Goal: Check status

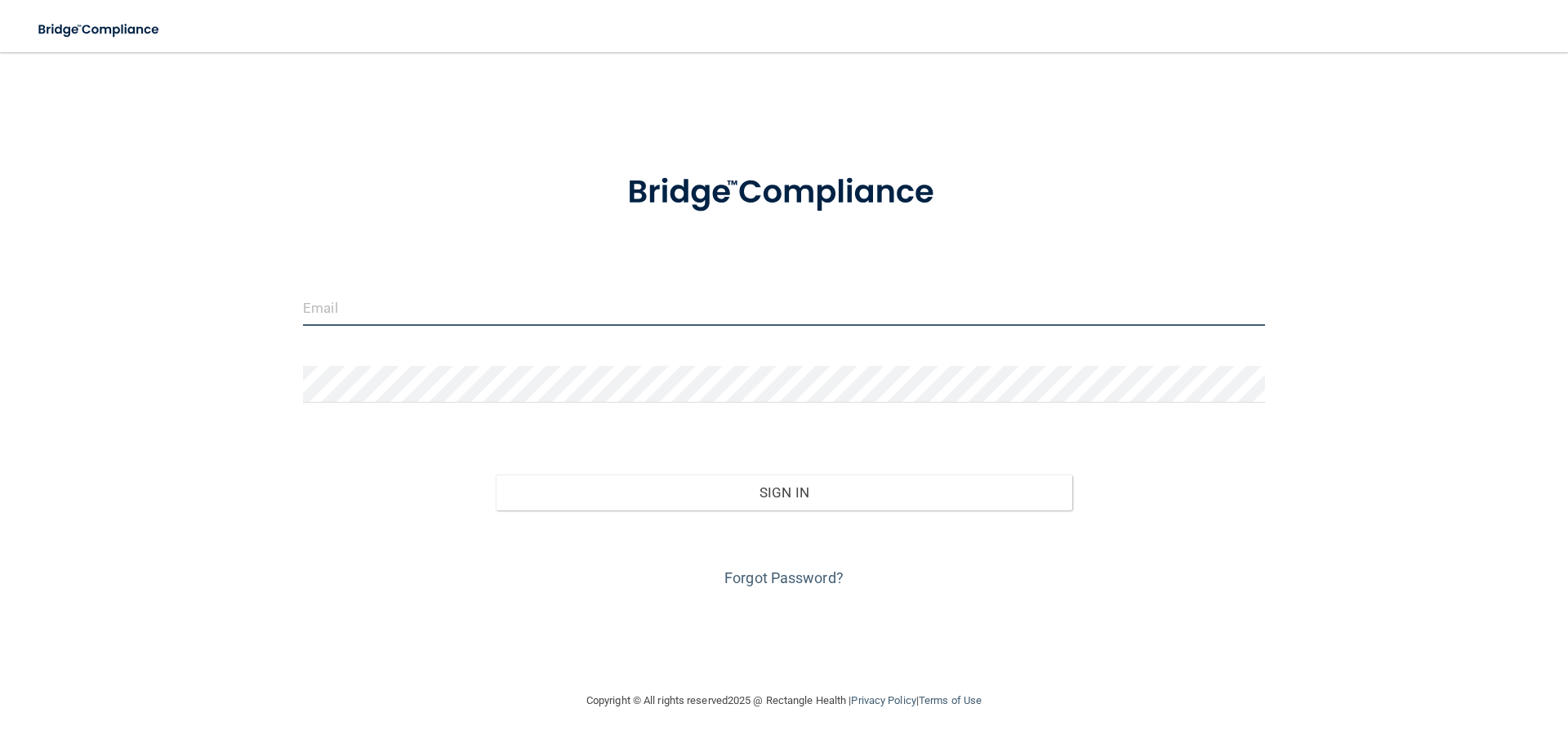
click at [339, 306] on input "email" at bounding box center [784, 307] width 962 height 37
type input "[EMAIL_ADDRESS][DOMAIN_NAME]"
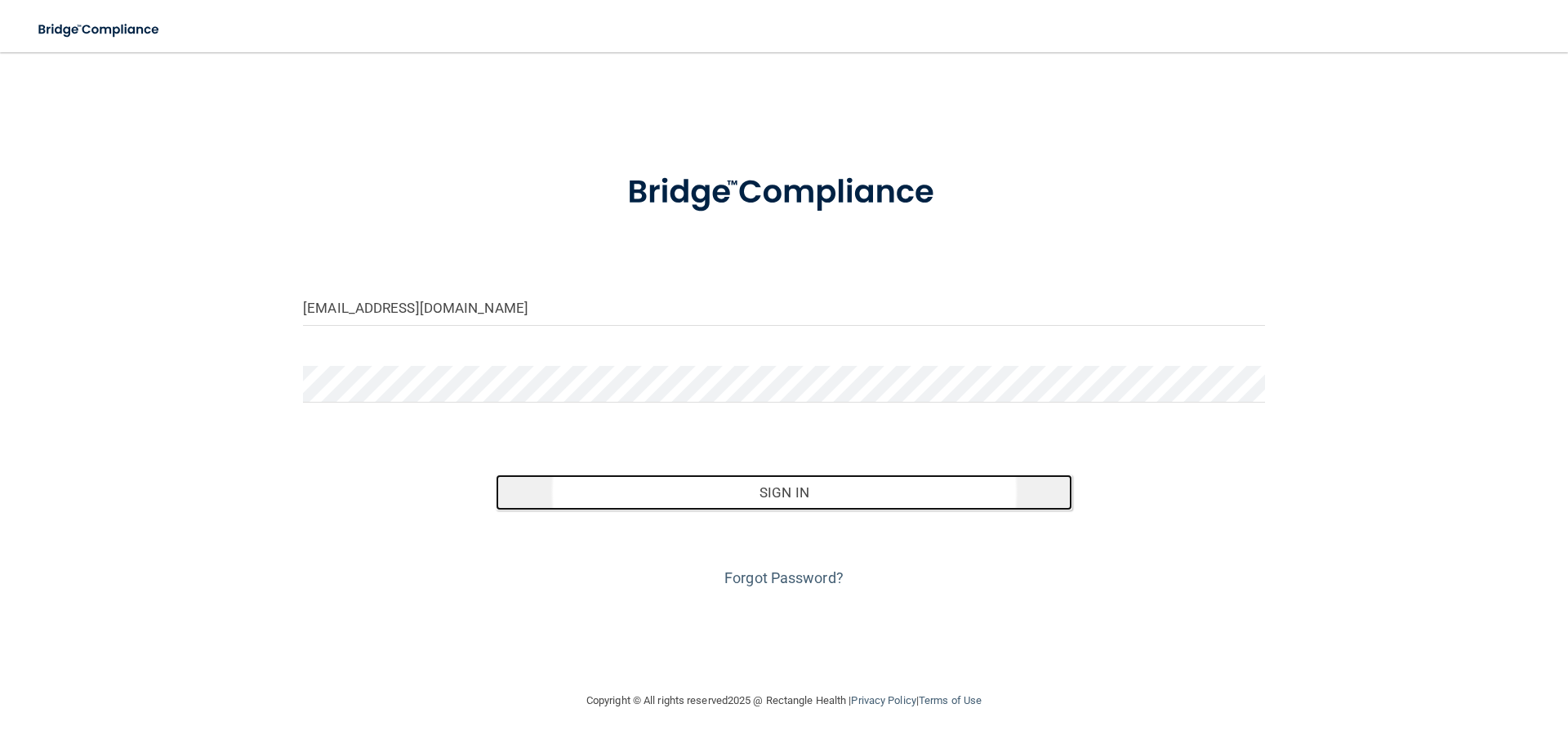
click at [798, 488] on button "Sign In" at bounding box center [784, 492] width 577 height 36
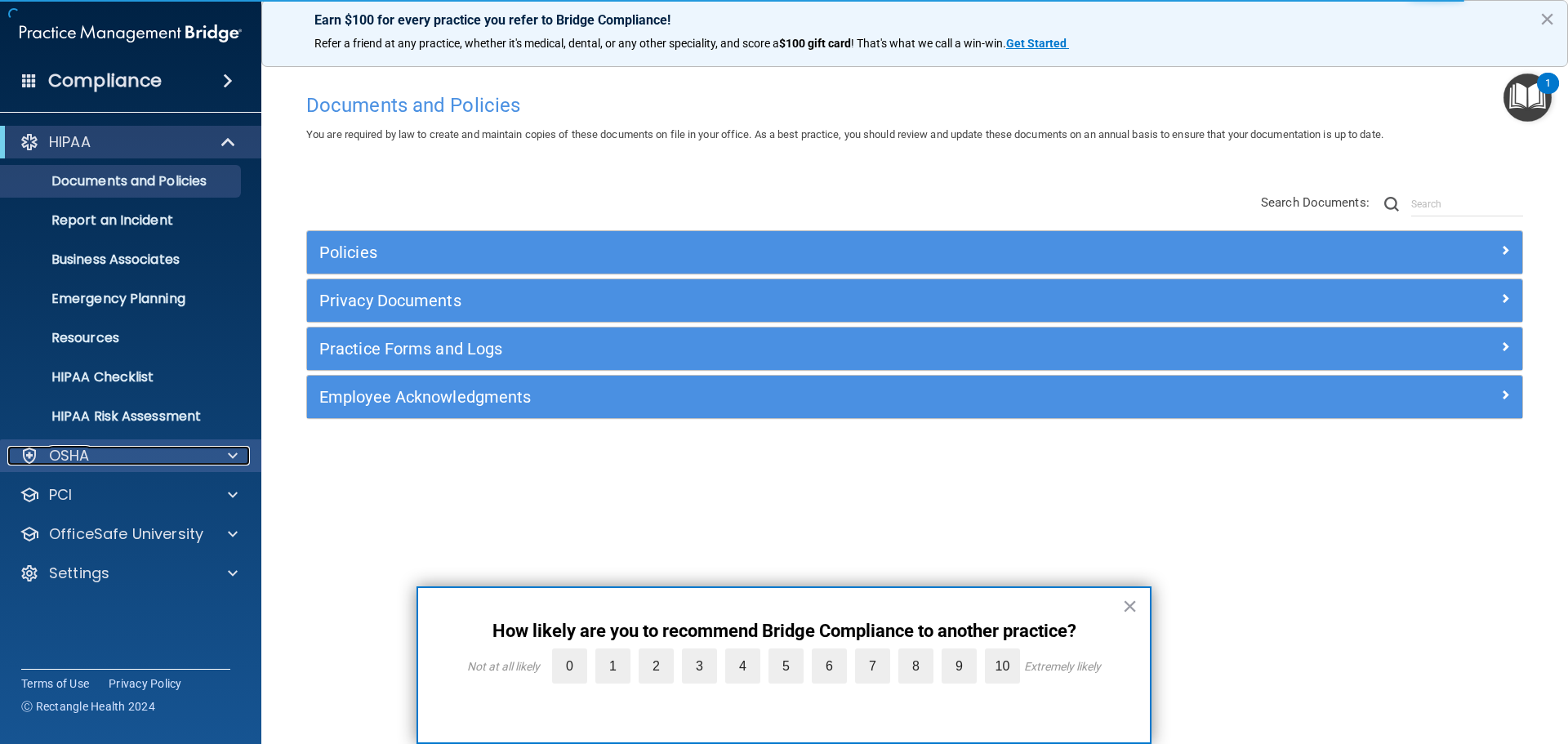
click at [234, 453] on span at bounding box center [233, 456] width 10 height 20
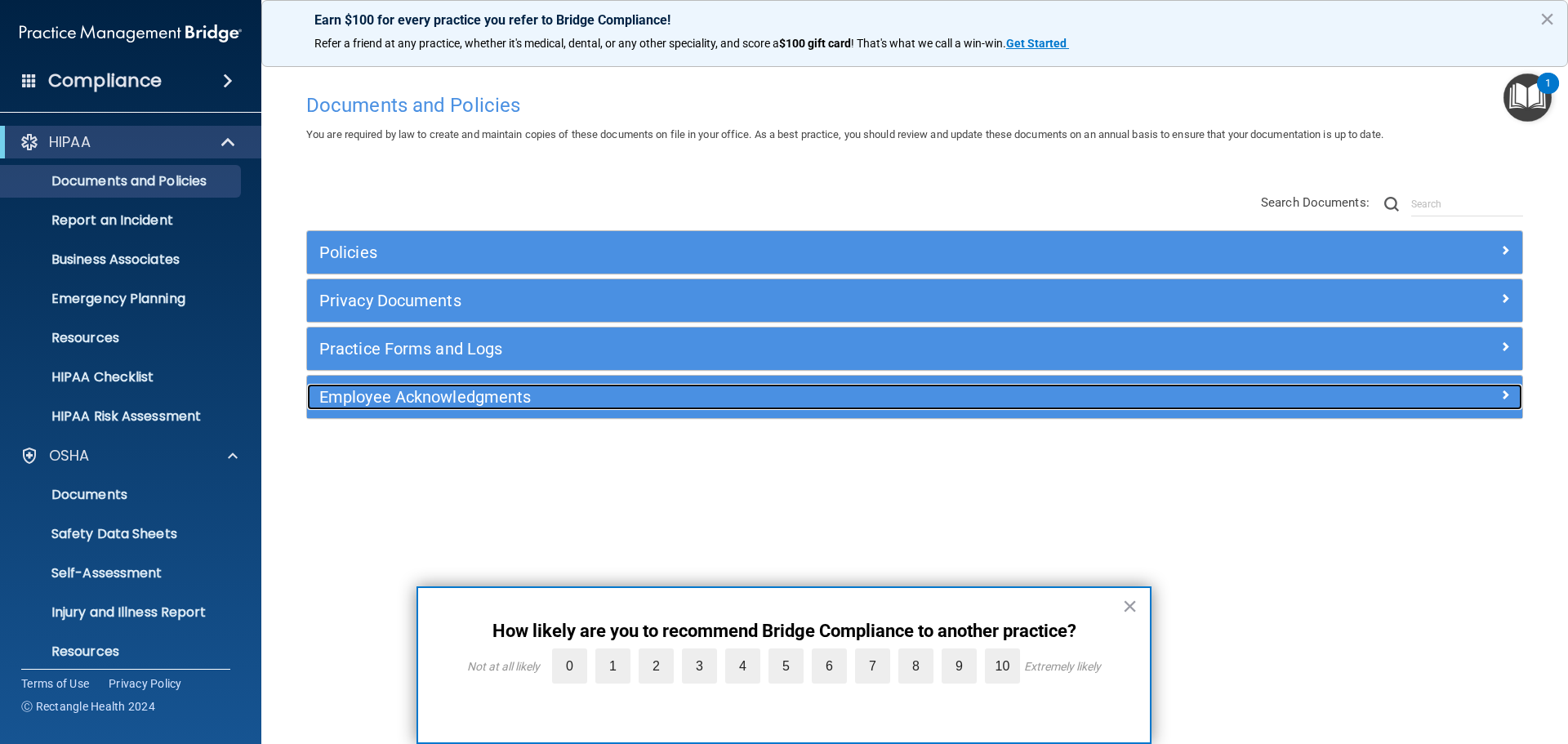
click at [1506, 395] on span at bounding box center [1506, 394] width 10 height 20
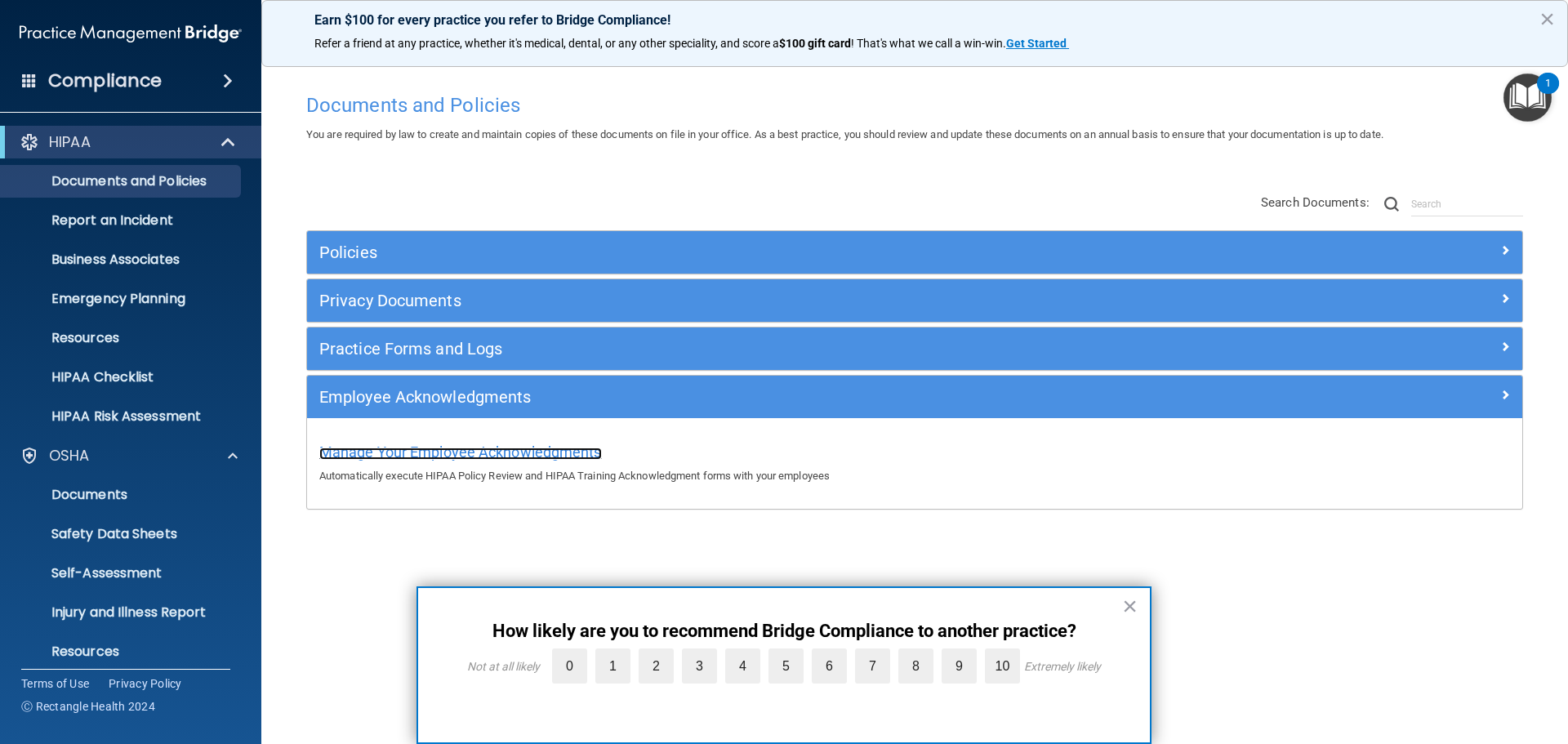
click at [469, 459] on span "Manage Your Employee Acknowledgments" at bounding box center [460, 452] width 282 height 17
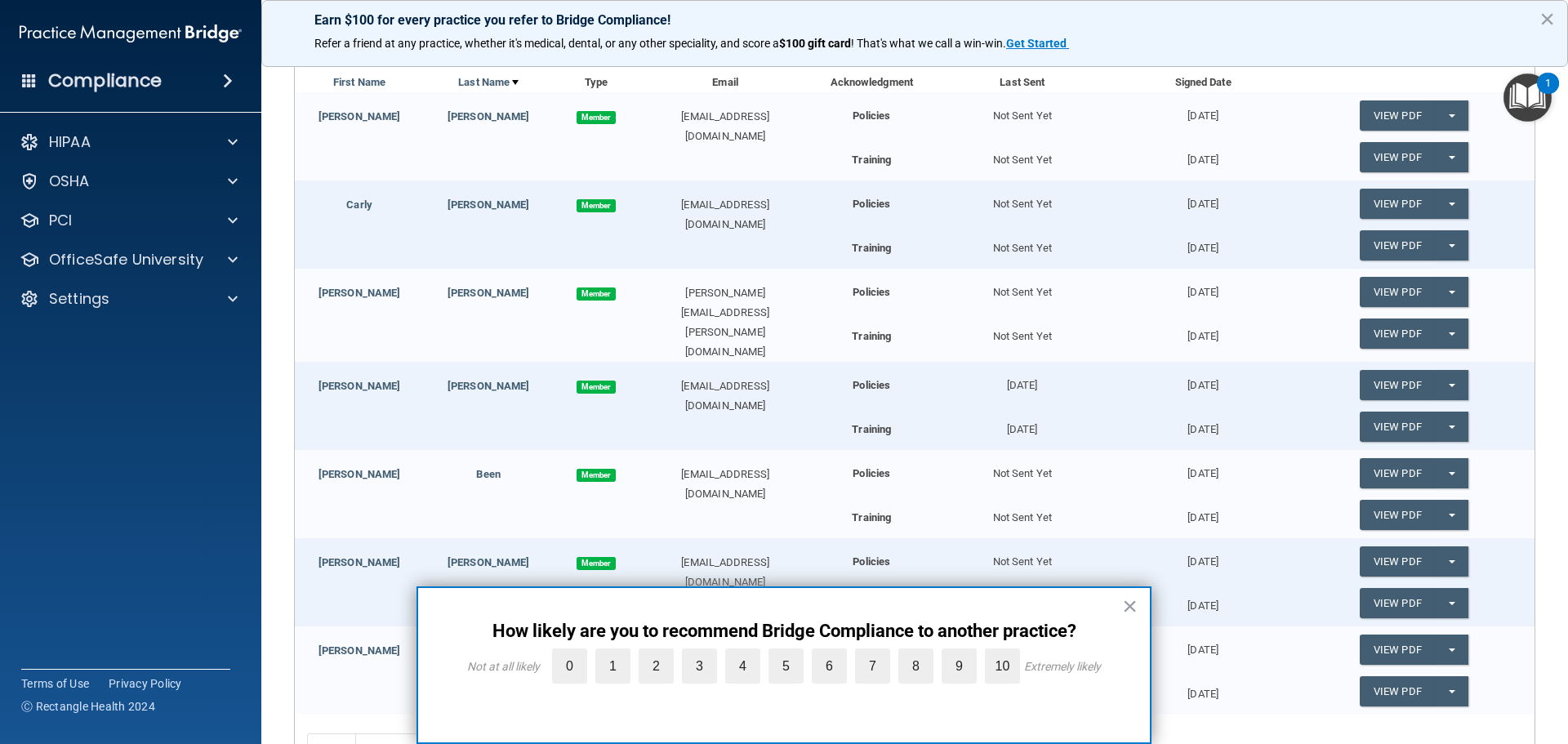
scroll to position [245, 0]
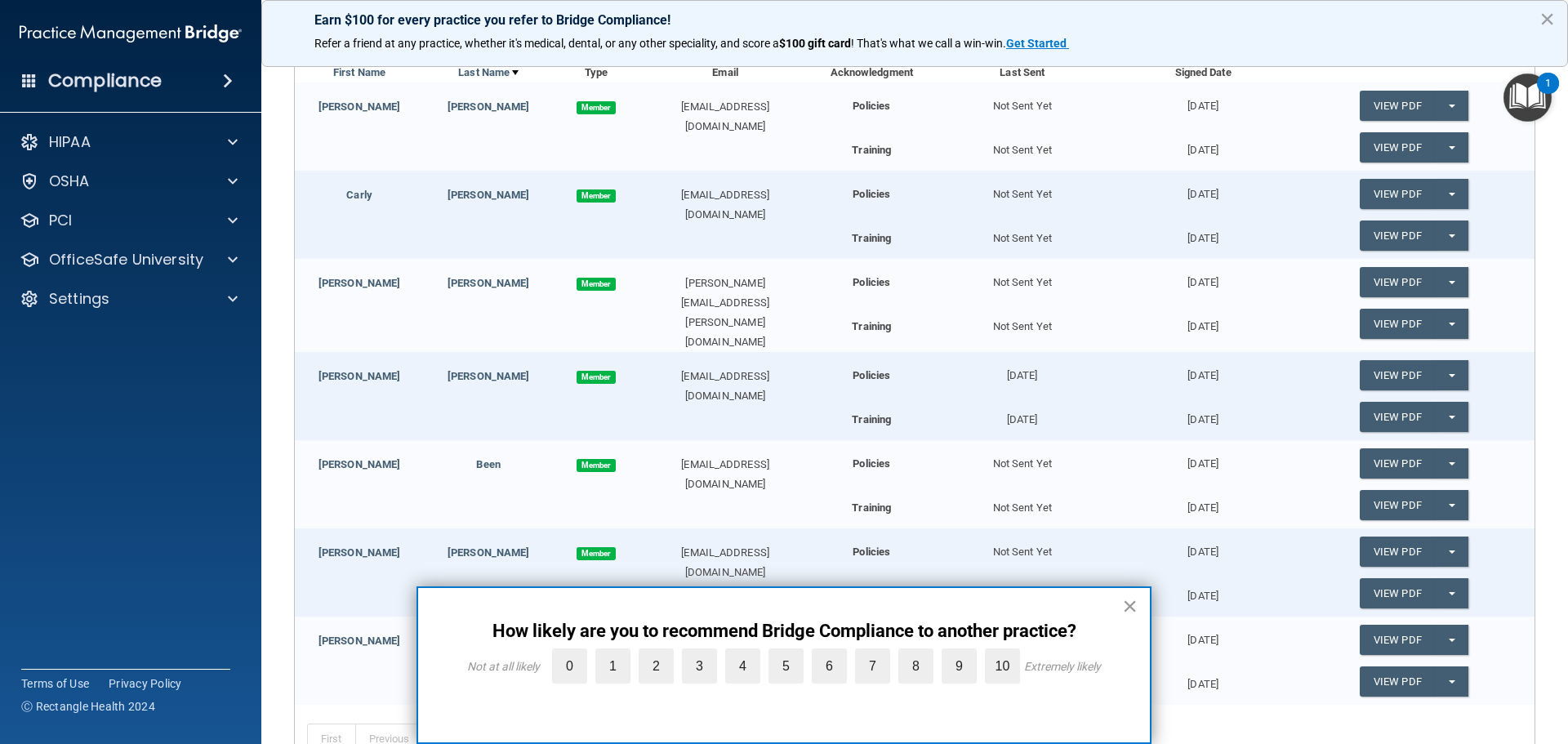
click at [1129, 607] on button "×" at bounding box center [1130, 606] width 16 height 26
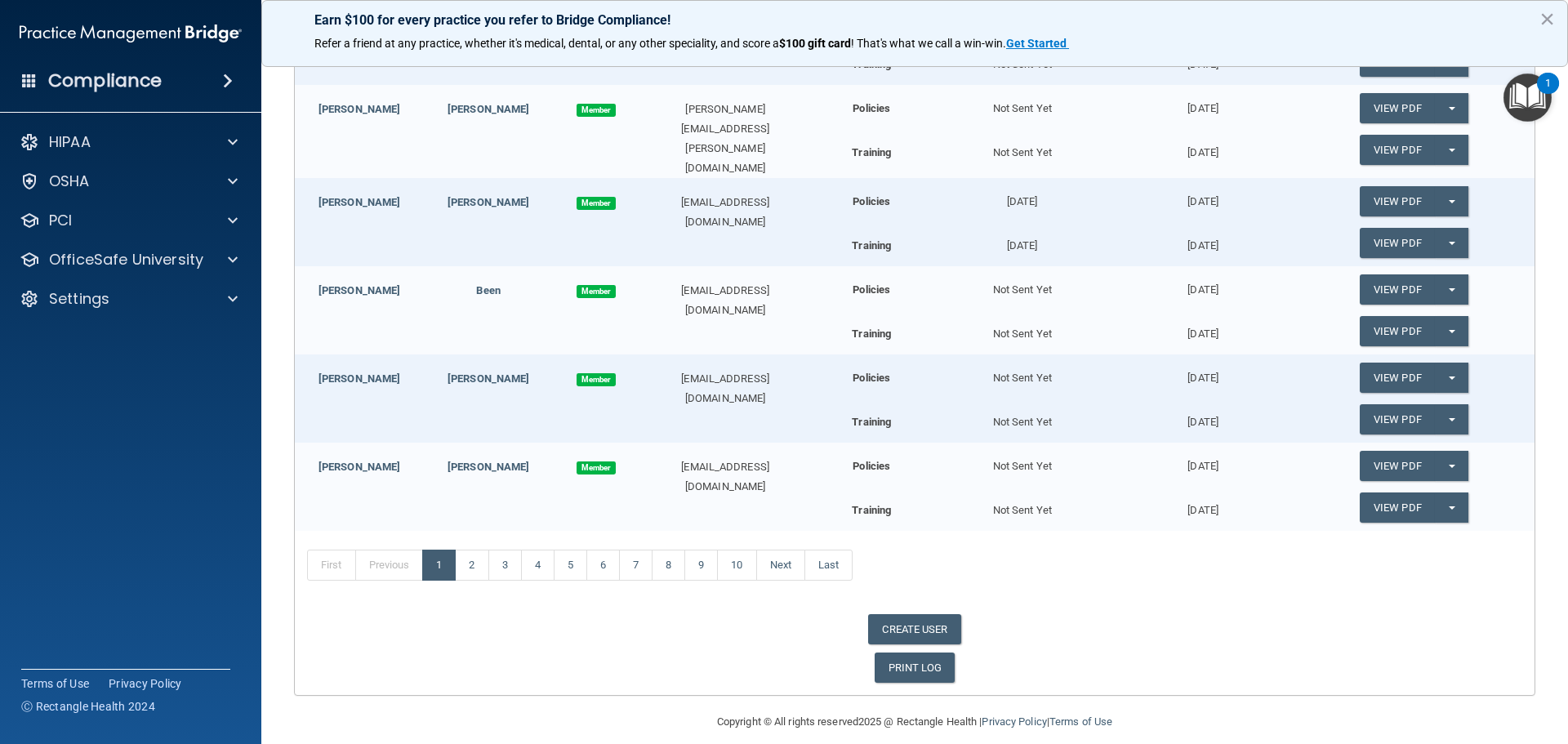
scroll to position [431, 0]
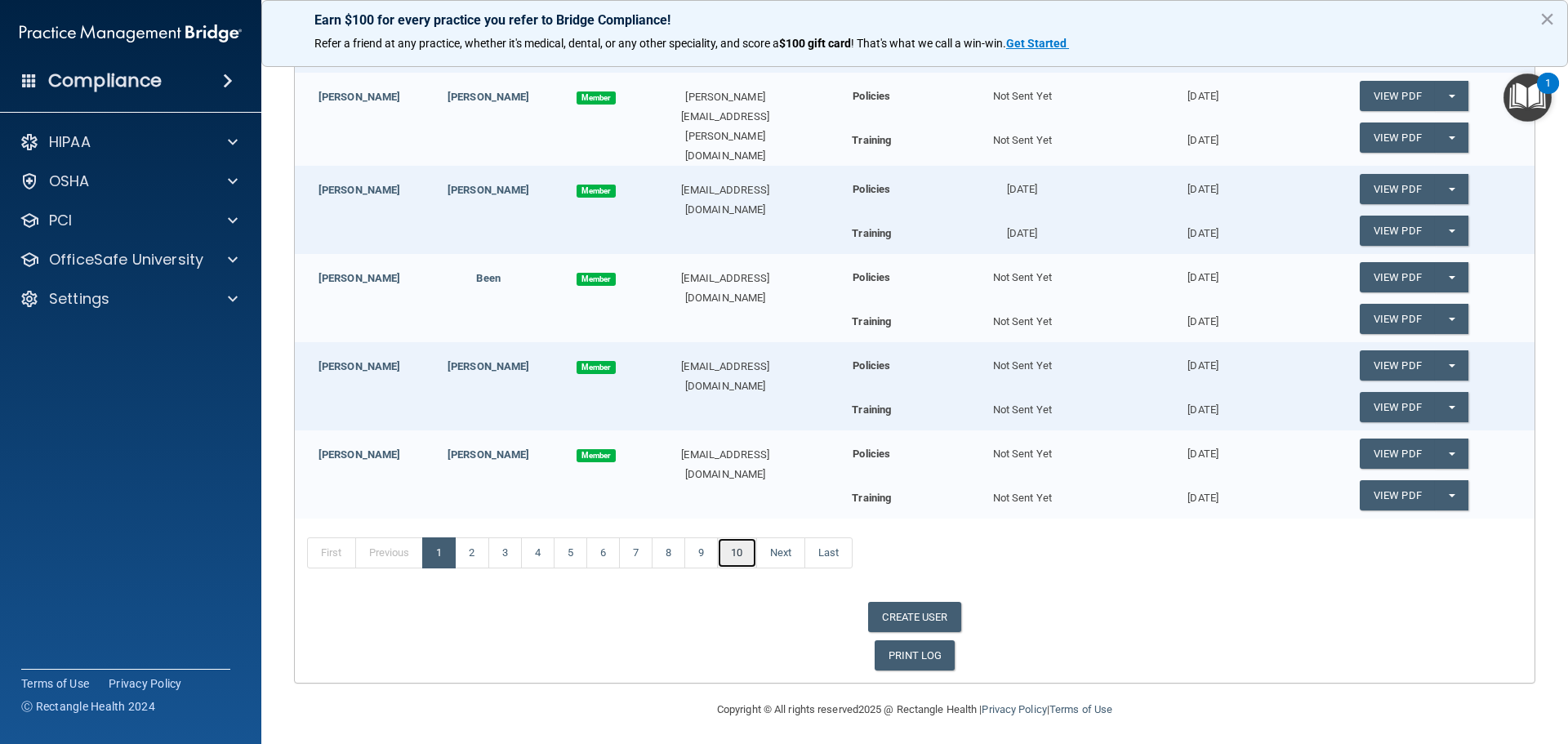
click at [741, 548] on link "10" at bounding box center [737, 552] width 40 height 31
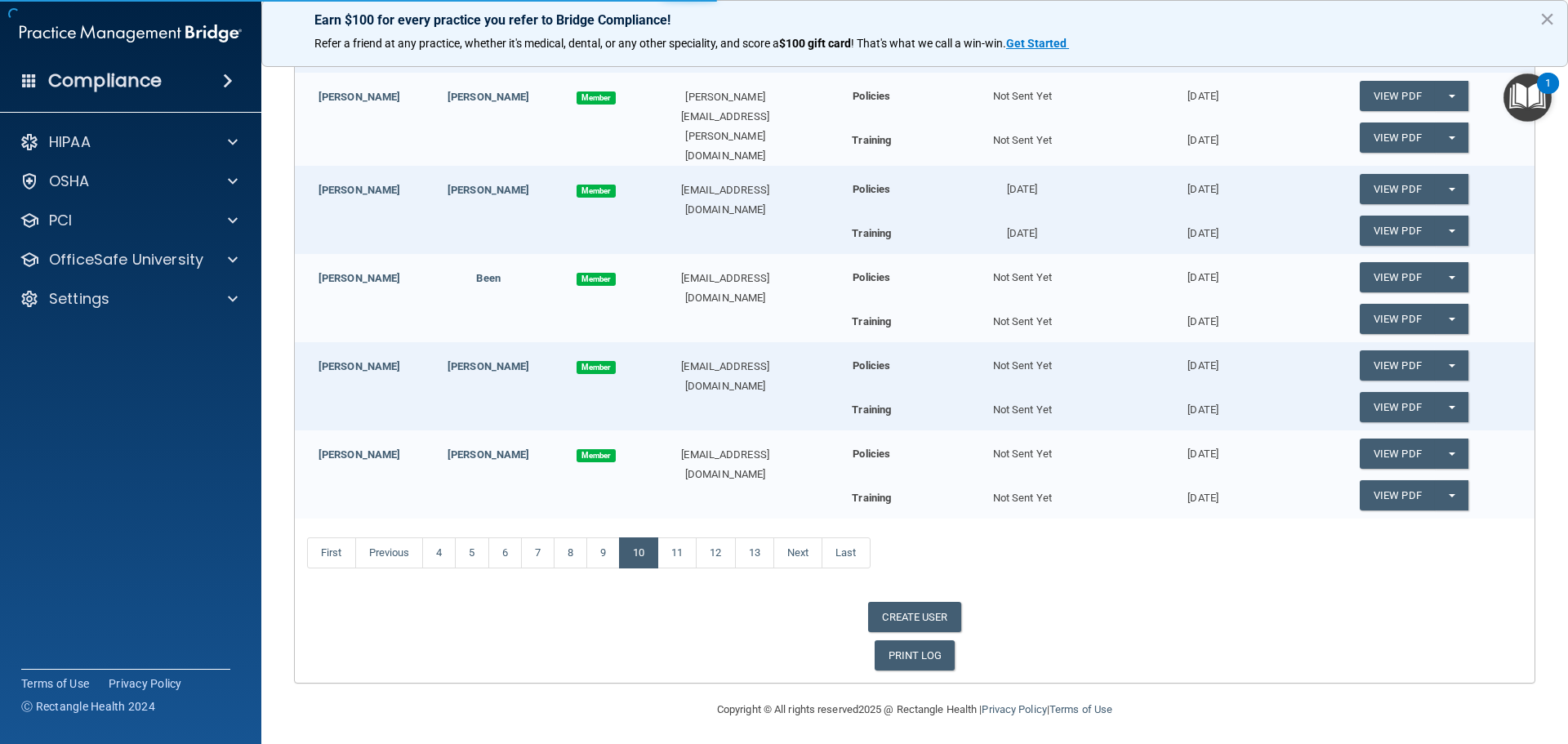
scroll to position [166, 0]
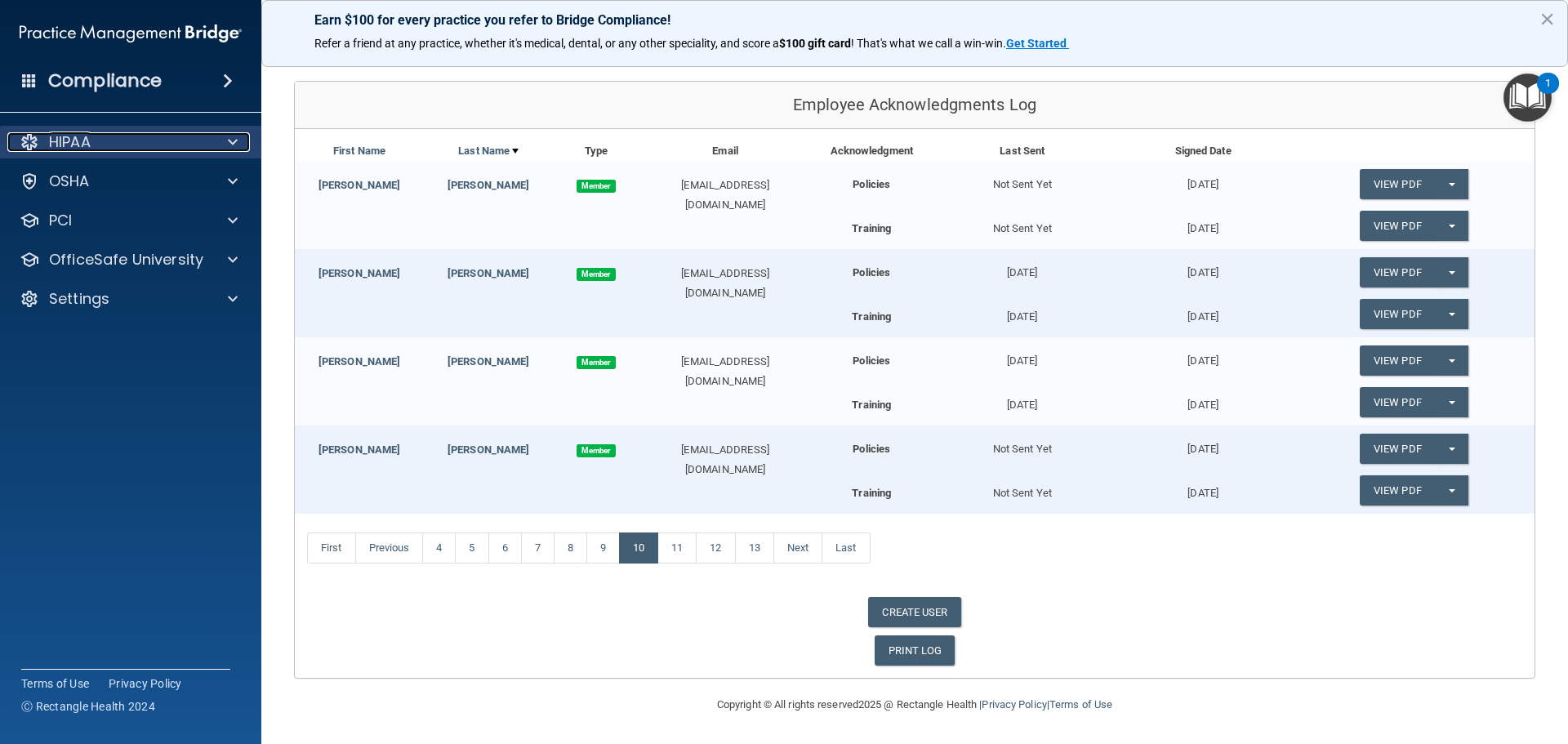
click at [69, 139] on p "HIPAA" at bounding box center [69, 143] width 42 height 20
